Goal: Information Seeking & Learning: Stay updated

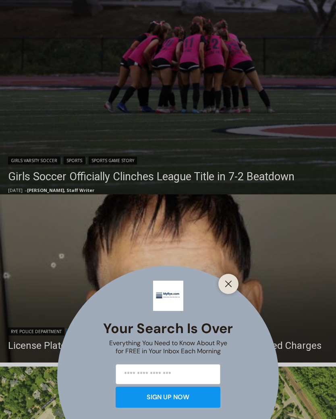
scroll to position [305, 0]
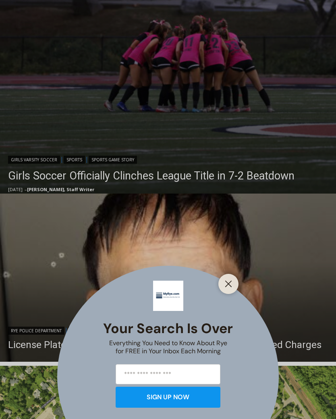
click at [230, 287] on line "Close" at bounding box center [229, 284] width 6 height 6
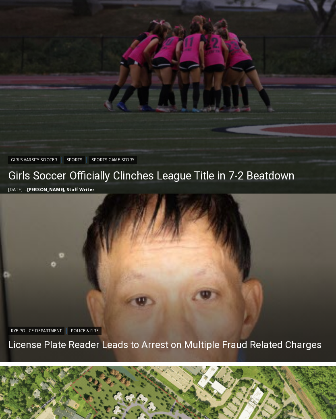
click at [278, 315] on img "Read More License Plate Reader Leads to Arrest on Multiple Fraud Related Charges" at bounding box center [168, 278] width 336 height 168
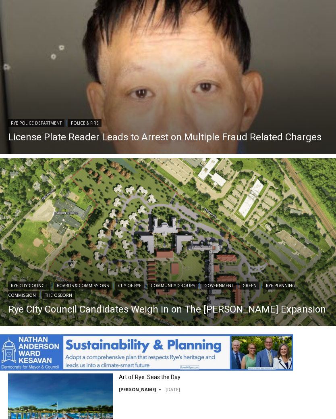
scroll to position [513, 0]
click at [208, 227] on img "Read More Rye City Council Candidates Weigh in on The Osborn Expansion" at bounding box center [168, 242] width 336 height 168
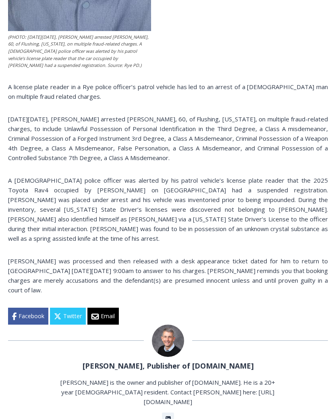
scroll to position [447, 0]
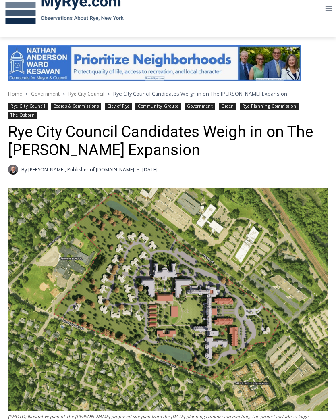
scroll to position [125, 0]
